Goal: Task Accomplishment & Management: Manage account settings

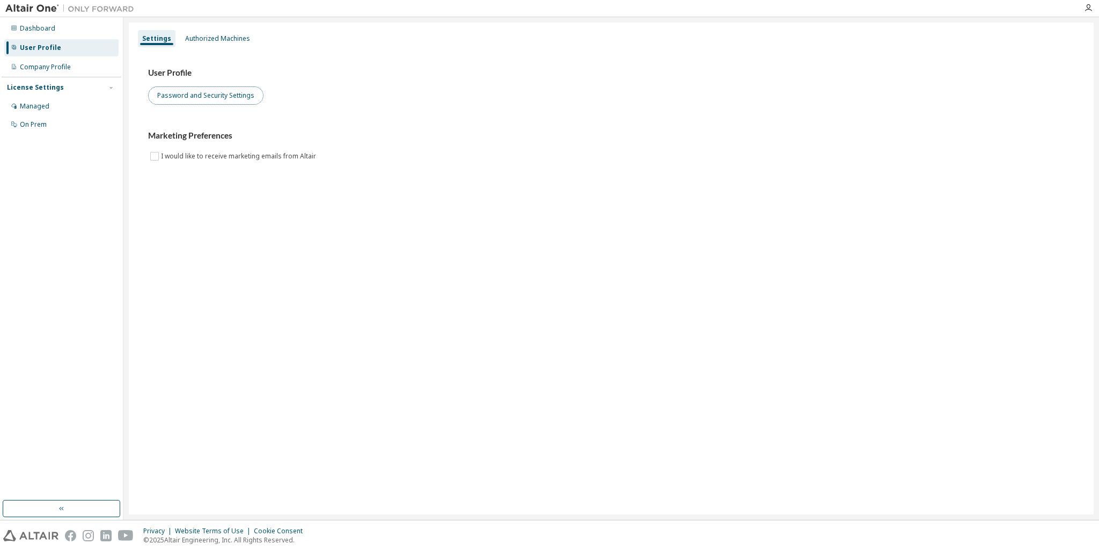
click at [252, 100] on button "Password and Security Settings" at bounding box center [205, 95] width 115 height 18
click at [227, 93] on button "Password and Security Settings" at bounding box center [205, 95] width 115 height 18
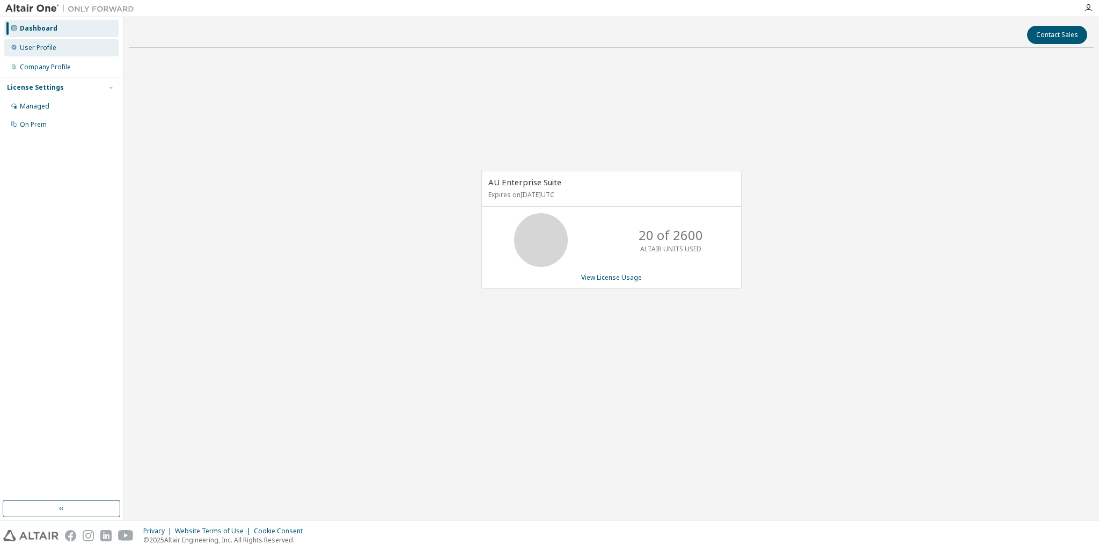
click at [36, 50] on div "User Profile" at bounding box center [38, 47] width 36 height 9
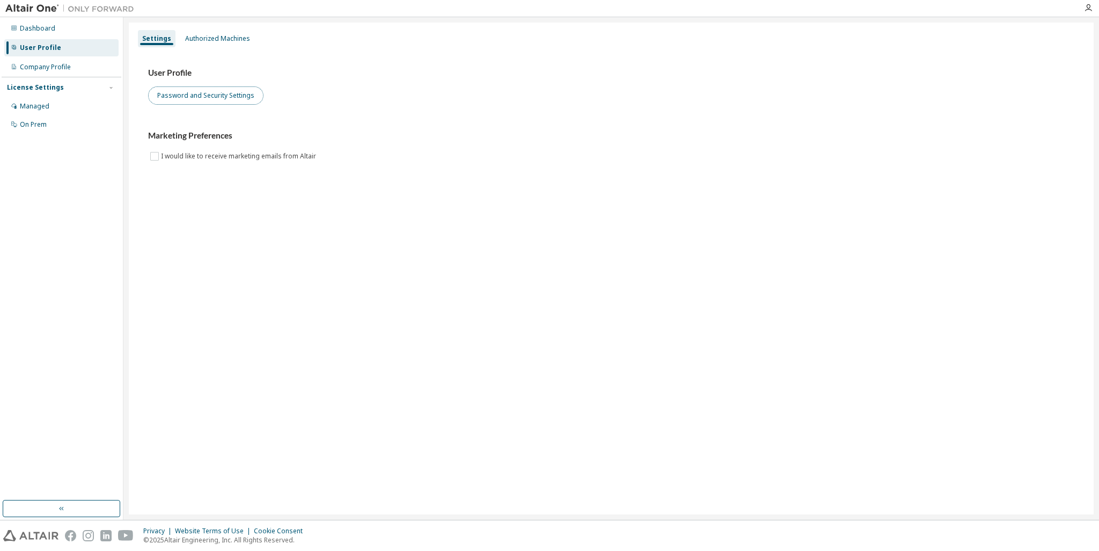
click at [204, 98] on button "Password and Security Settings" at bounding box center [205, 95] width 115 height 18
